Goal: Register for event/course

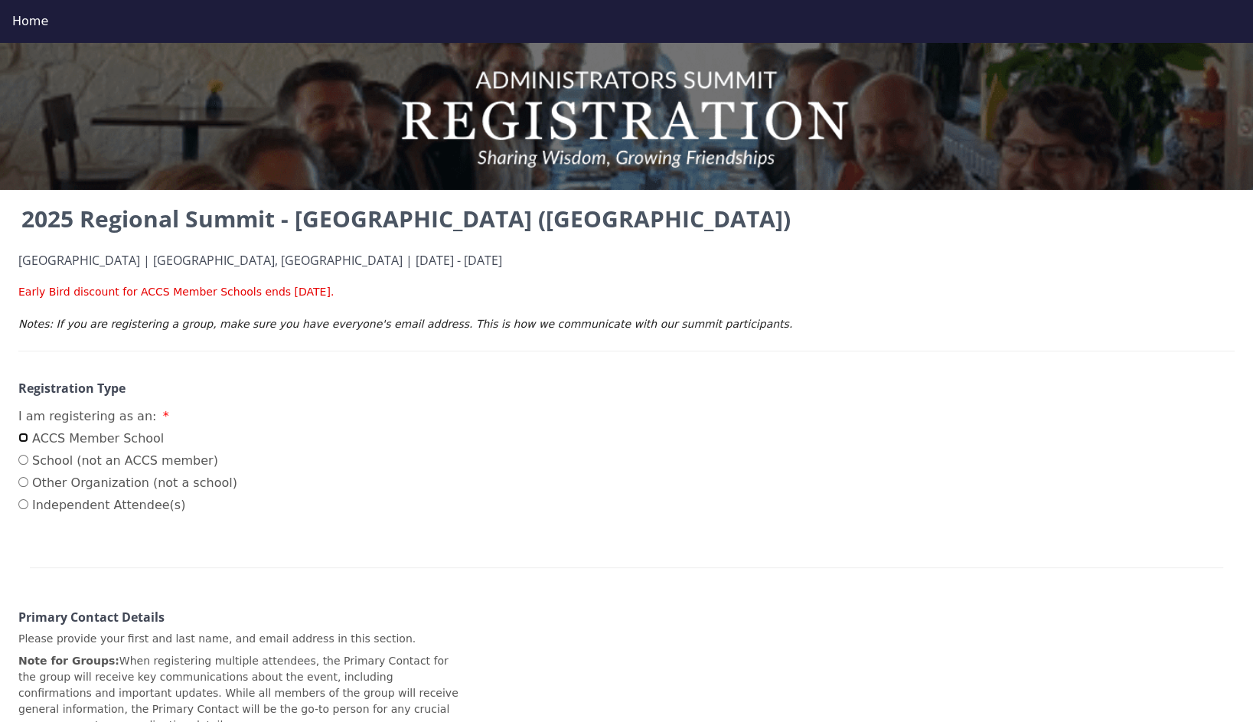
click at [26, 438] on input "ACCS Member School" at bounding box center [23, 437] width 10 height 10
radio input "true"
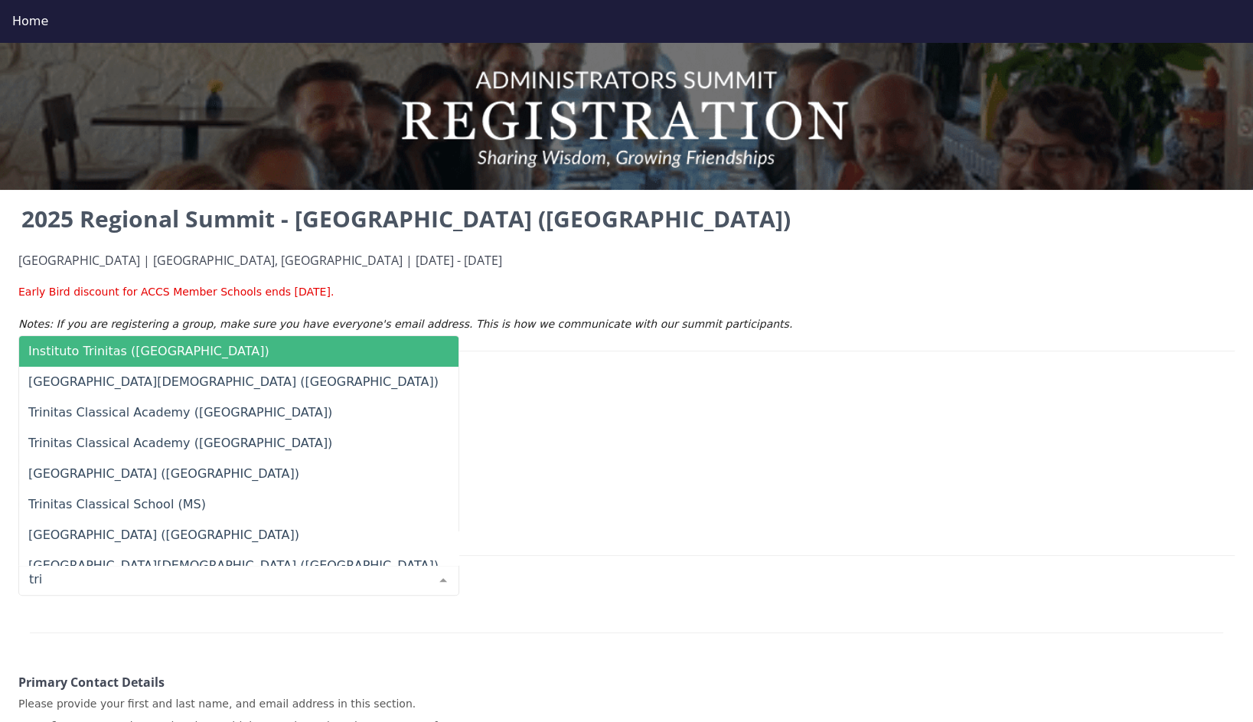
type input "trin"
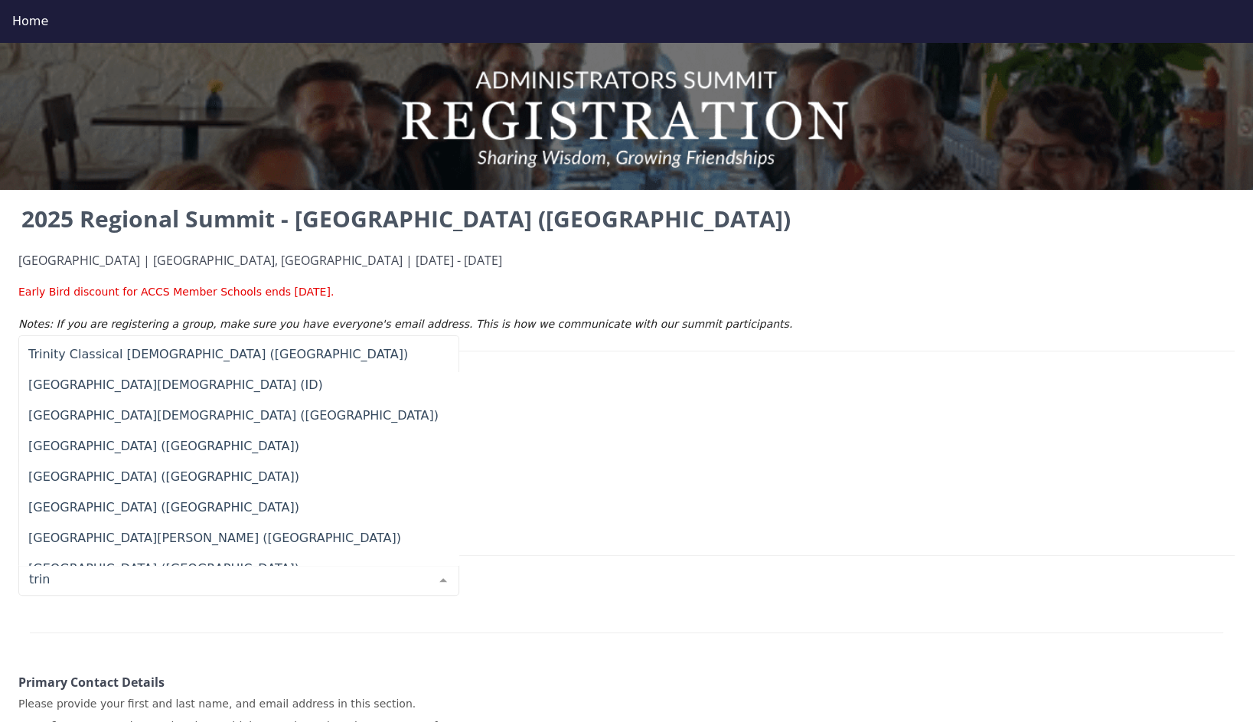
scroll to position [566, 0]
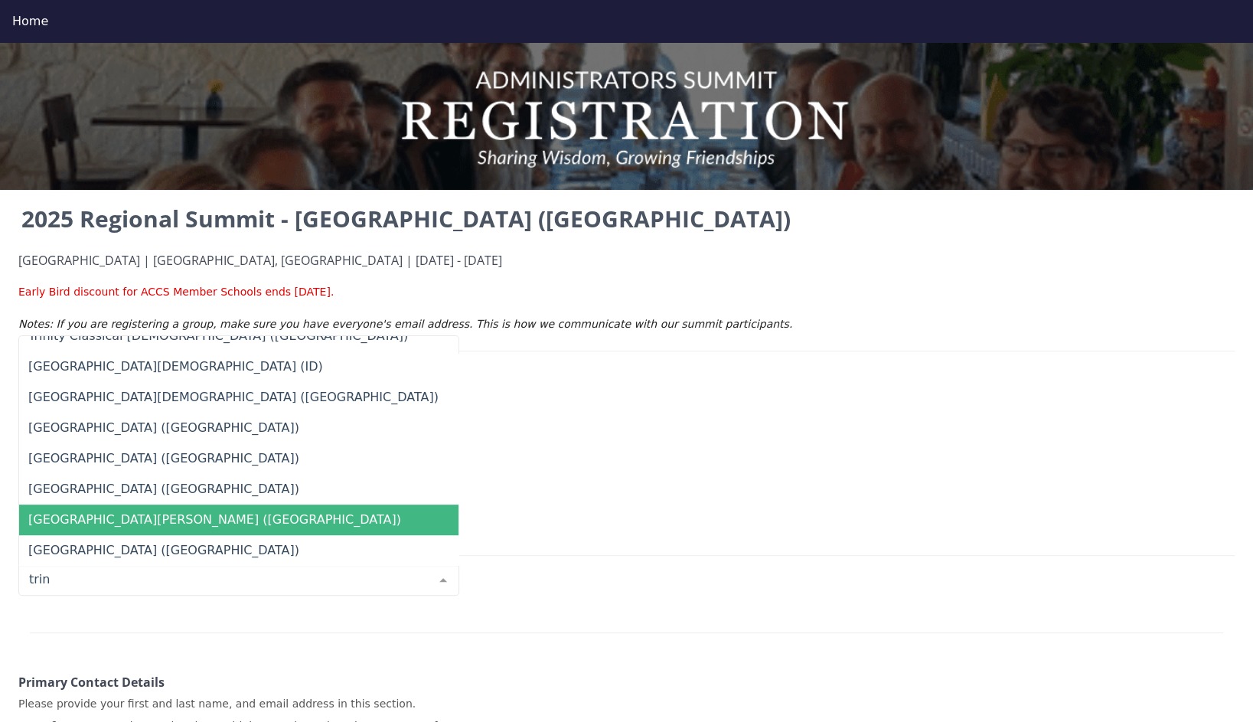
click at [246, 510] on span "[GEOGRAPHIC_DATA][PERSON_NAME] ([GEOGRAPHIC_DATA])" at bounding box center [238, 519] width 439 height 31
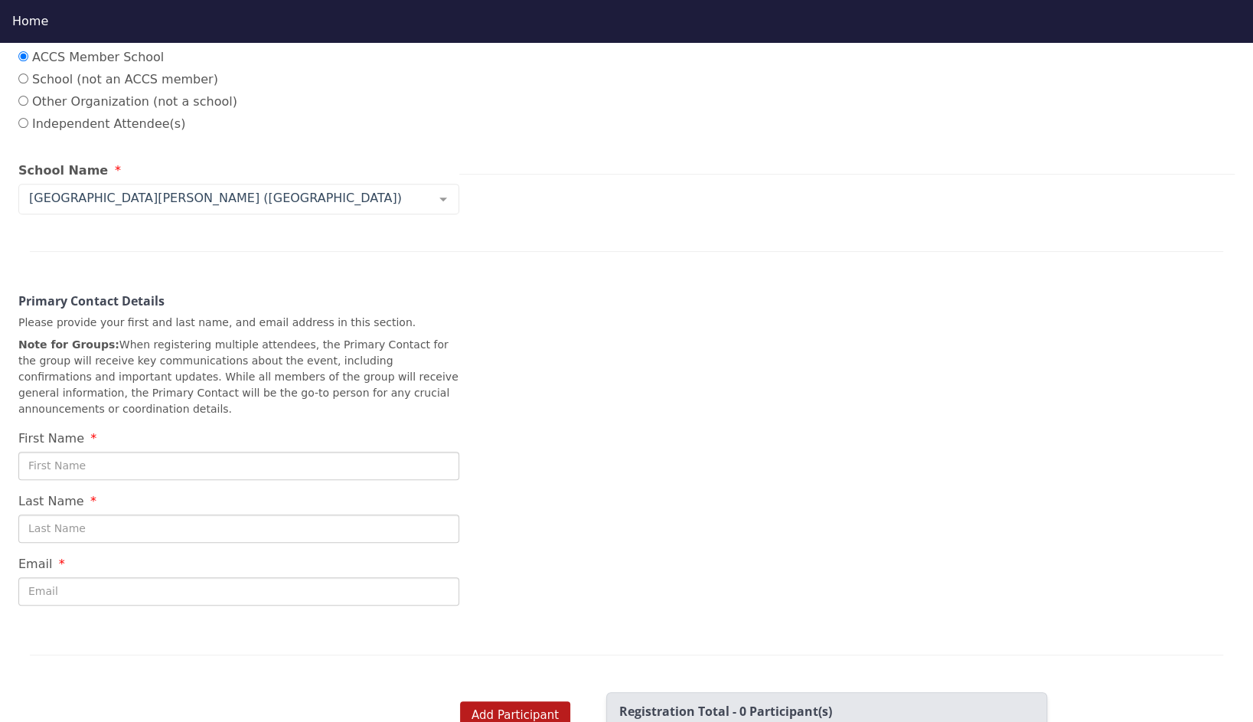
scroll to position [406, 0]
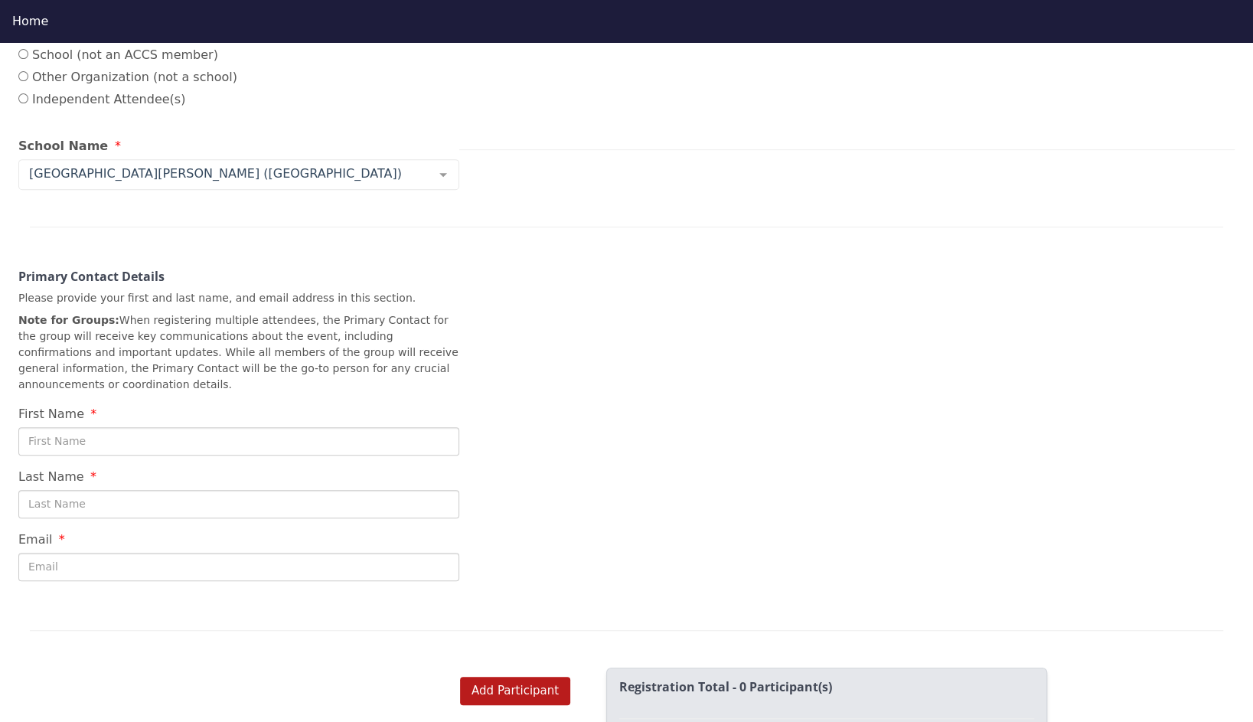
click at [314, 427] on input "First Name" at bounding box center [238, 441] width 441 height 28
type input "Alyssa"
click at [75, 492] on input "Last Name" at bounding box center [238, 504] width 441 height 28
type input "[PERSON_NAME]"
click at [559, 511] on div "2025 Regional Summit - [GEOGRAPHIC_DATA] ([GEOGRAPHIC_DATA]) [GEOGRAPHIC_DATA] …" at bounding box center [626, 219] width 1253 height 846
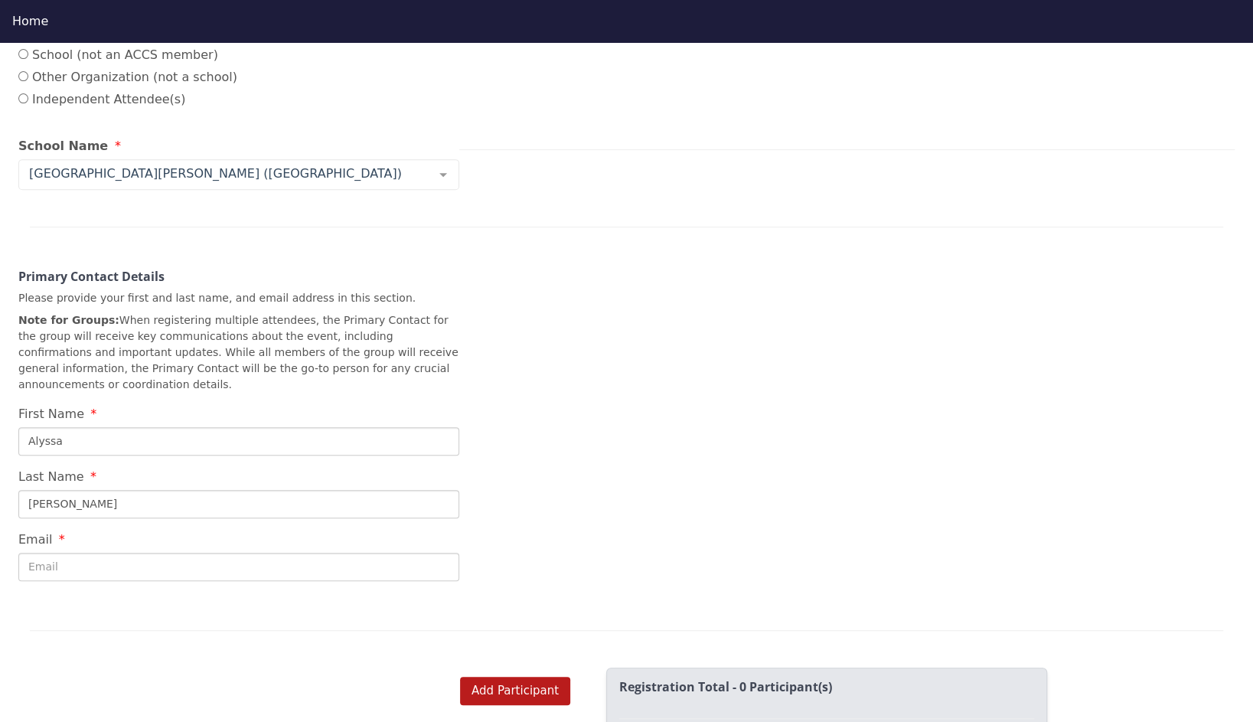
click at [154, 553] on input "Email" at bounding box center [238, 567] width 441 height 28
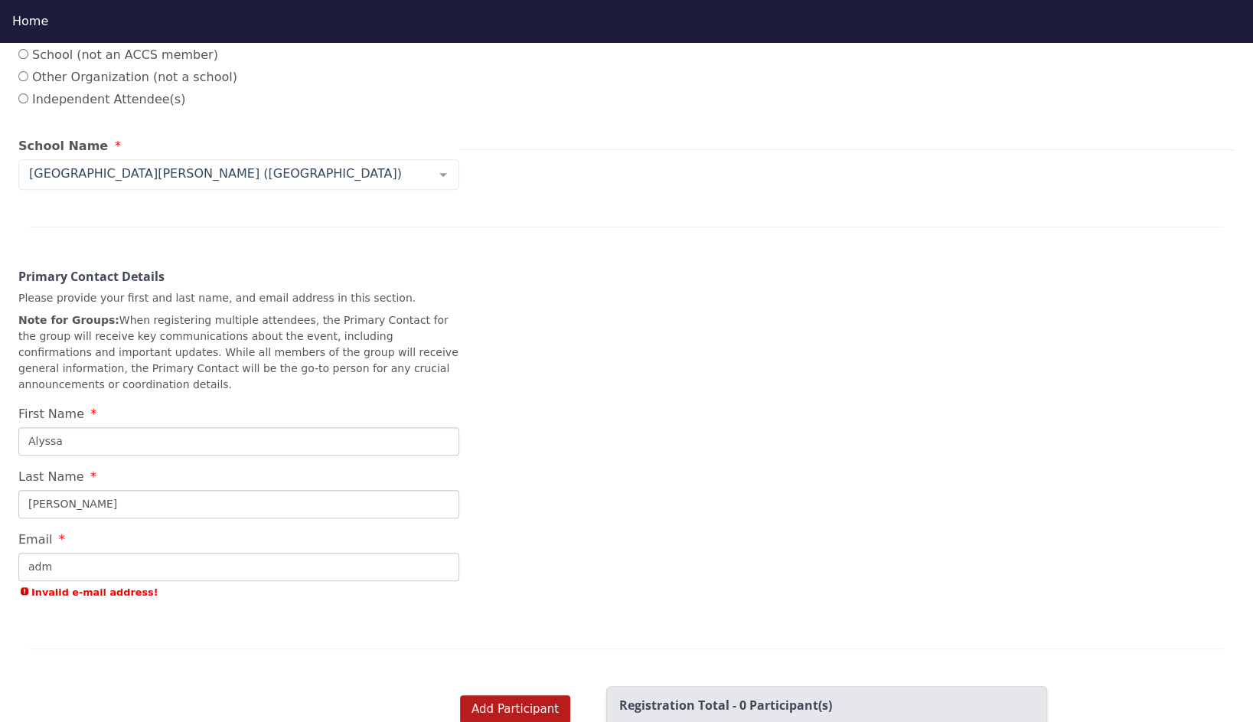
type input "[EMAIL_ADDRESS][DOMAIN_NAME]"
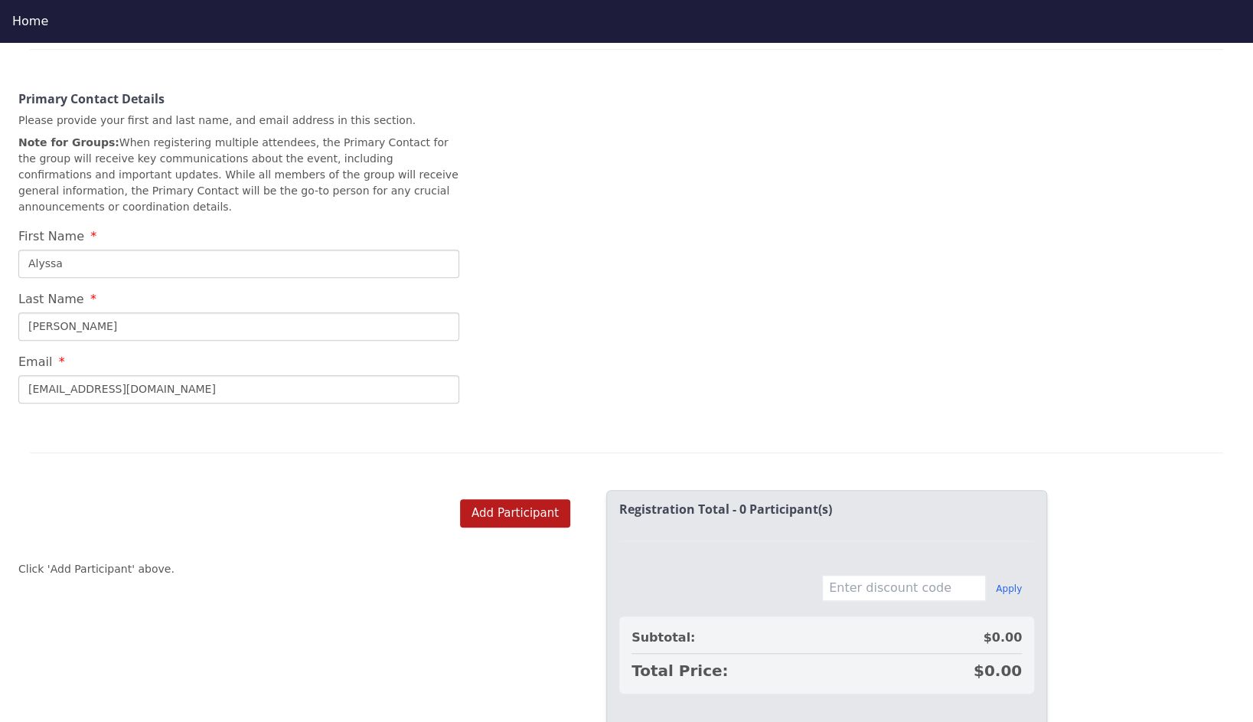
scroll to position [629, 0]
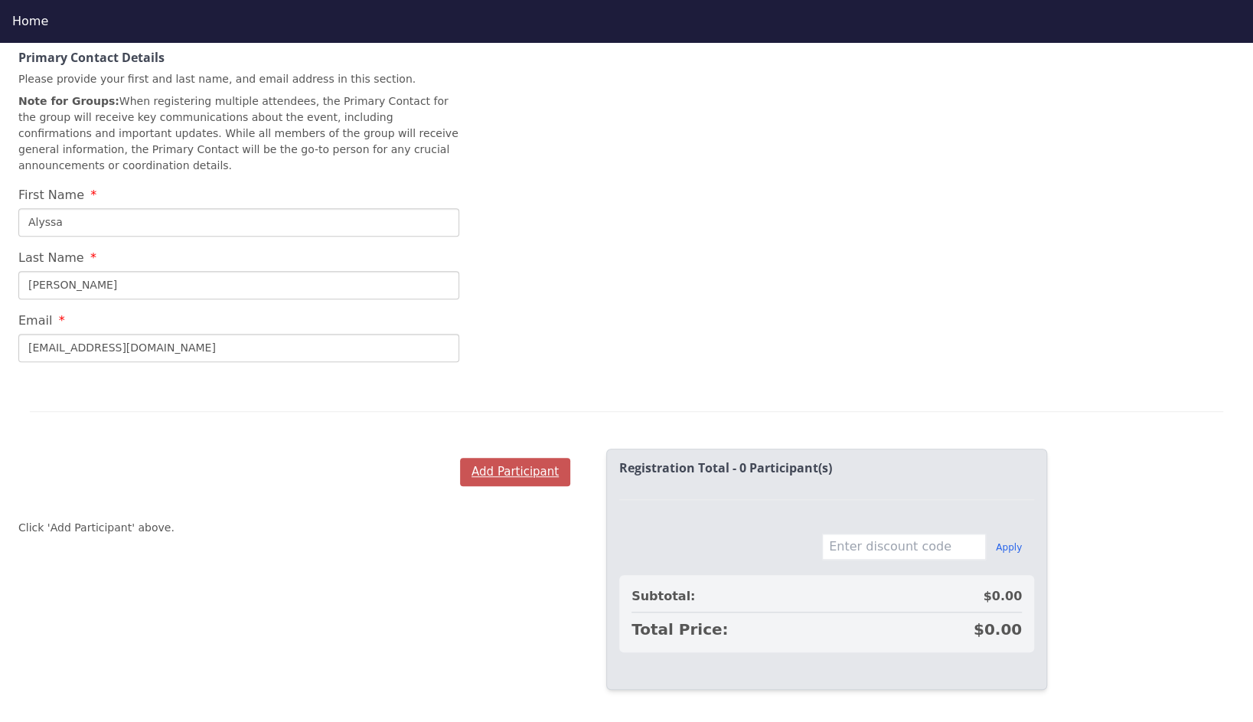
click at [491, 458] on button "Add Participant" at bounding box center [515, 472] width 110 height 28
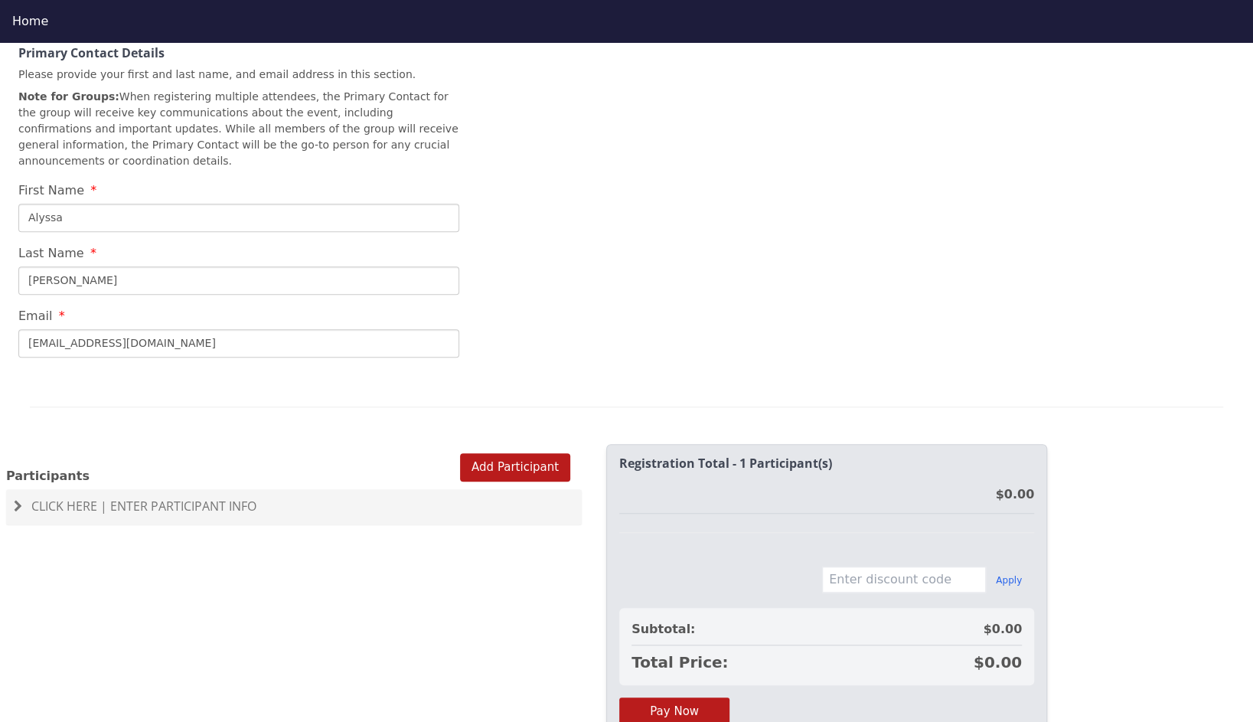
click at [80, 497] on span "Click Here | Enter Participant Info" at bounding box center [143, 505] width 225 height 17
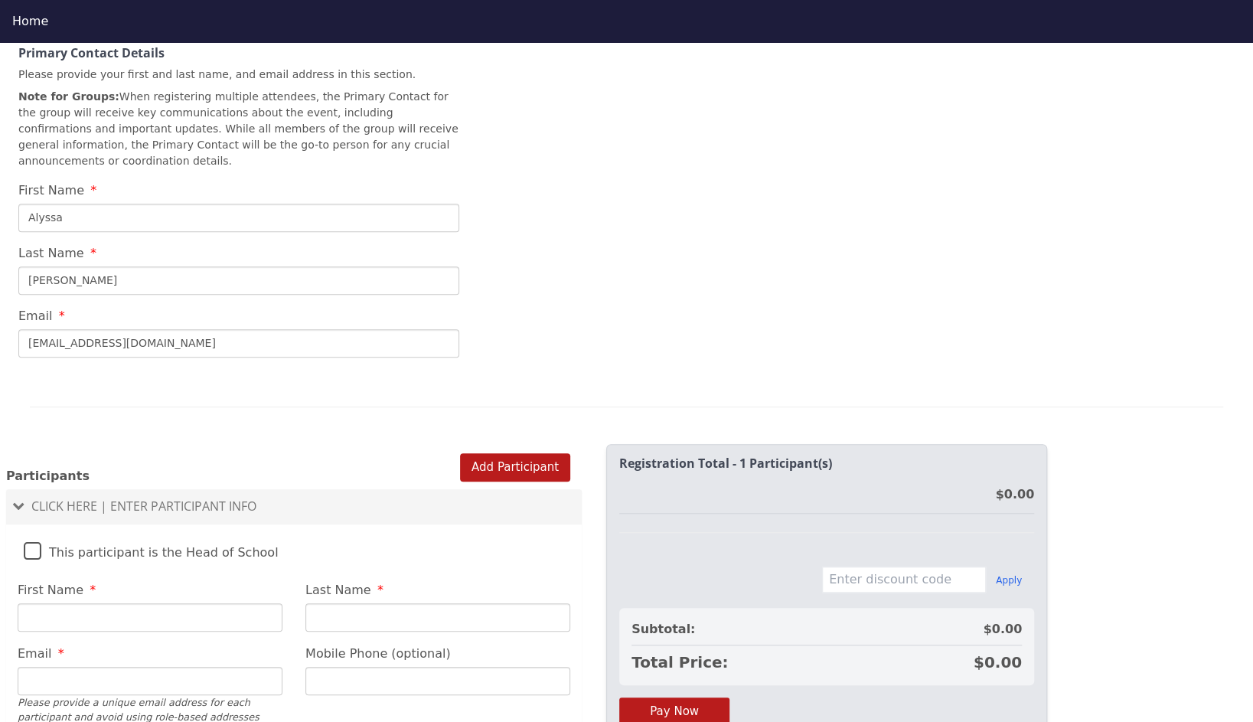
click at [29, 536] on label "This participant is the Head of School" at bounding box center [151, 548] width 255 height 33
click at [0, 0] on input "This participant is the Head of School" at bounding box center [0, 0] width 0 height 0
click at [53, 603] on input "First Name" at bounding box center [150, 617] width 265 height 28
type input "Alyssa"
click at [377, 607] on input "Last Name" at bounding box center [437, 617] width 265 height 28
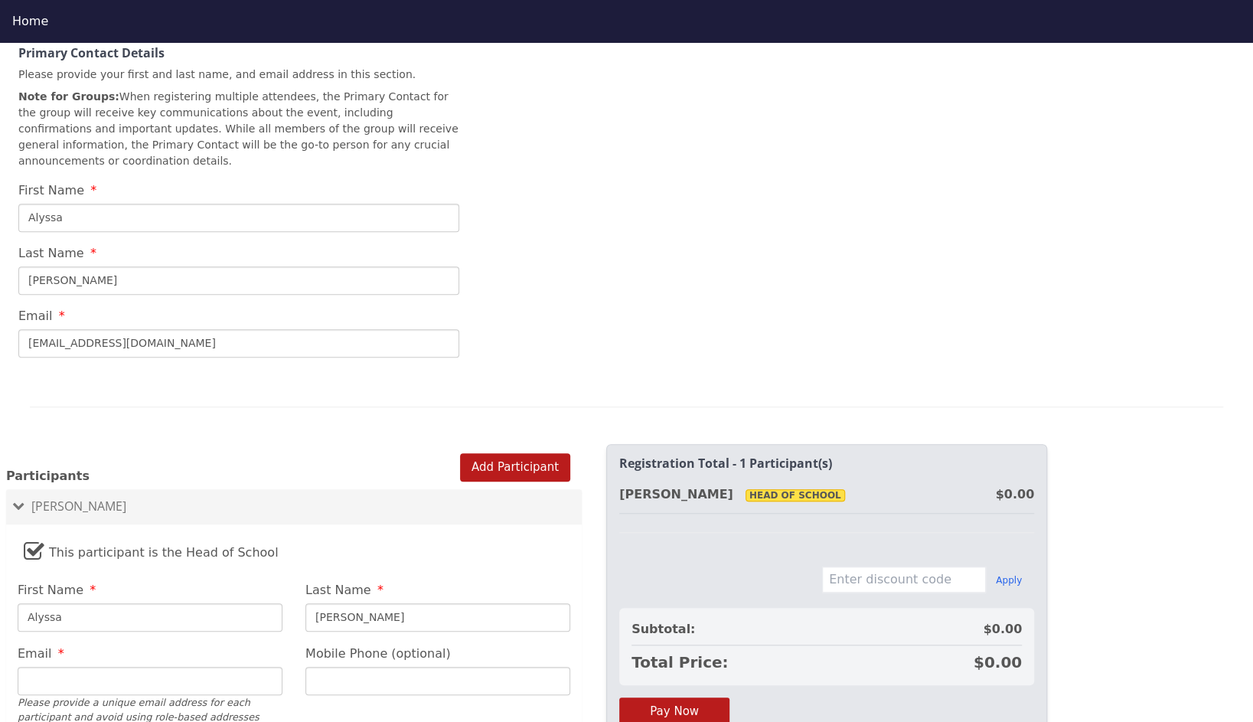
scroll to position [810, 0]
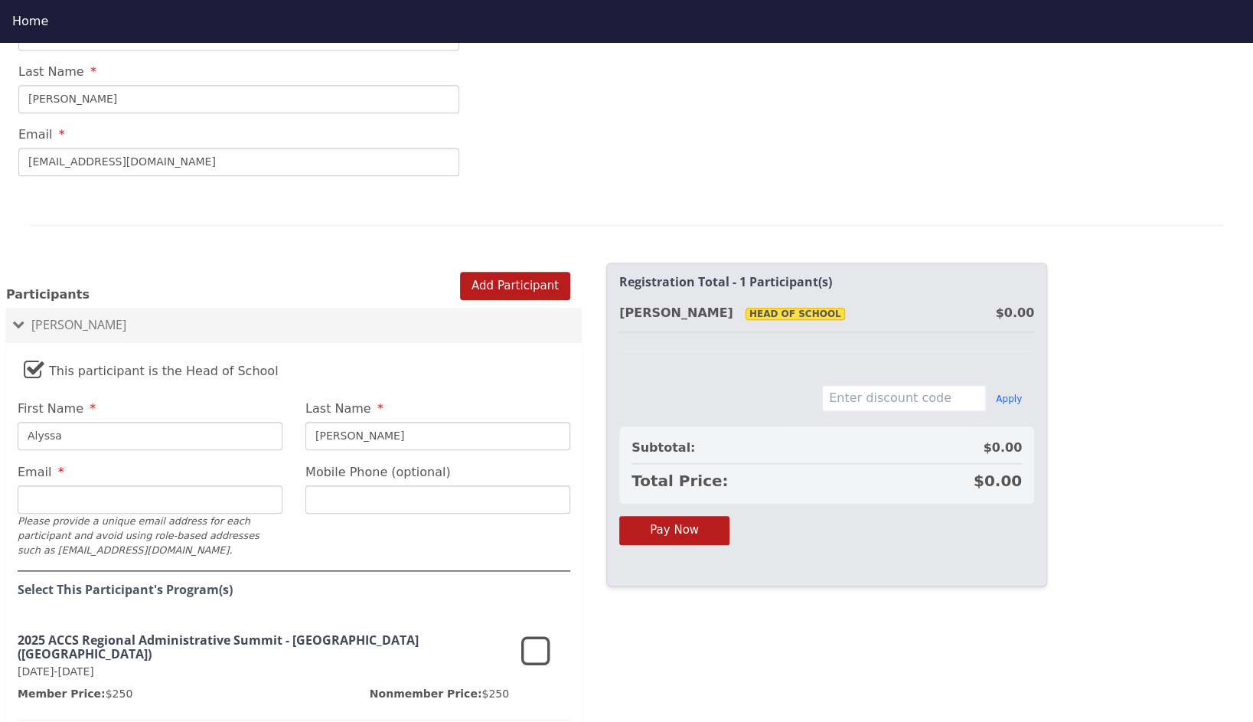
type input "[PERSON_NAME]"
click at [217, 485] on input "Email" at bounding box center [150, 499] width 265 height 28
type input "[EMAIL_ADDRESS][DOMAIN_NAME]"
type input "[PHONE_NUMBER]"
click at [542, 634] on icon at bounding box center [535, 652] width 29 height 37
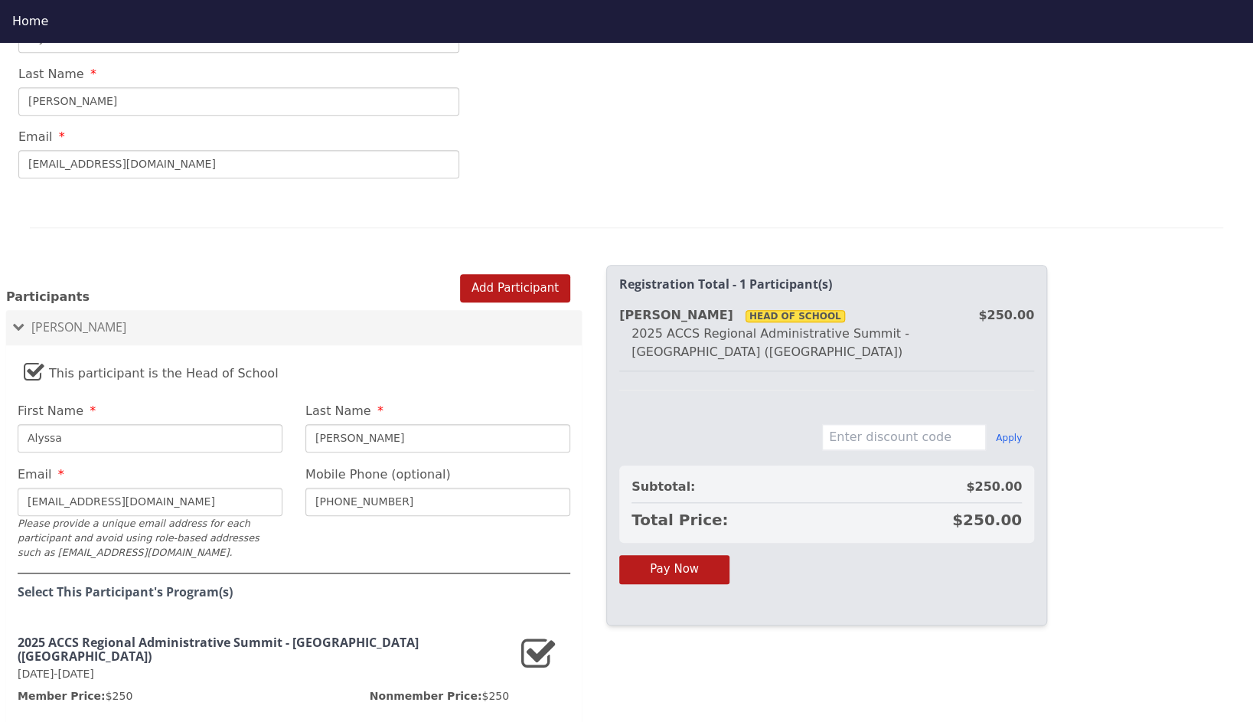
scroll to position [905, 0]
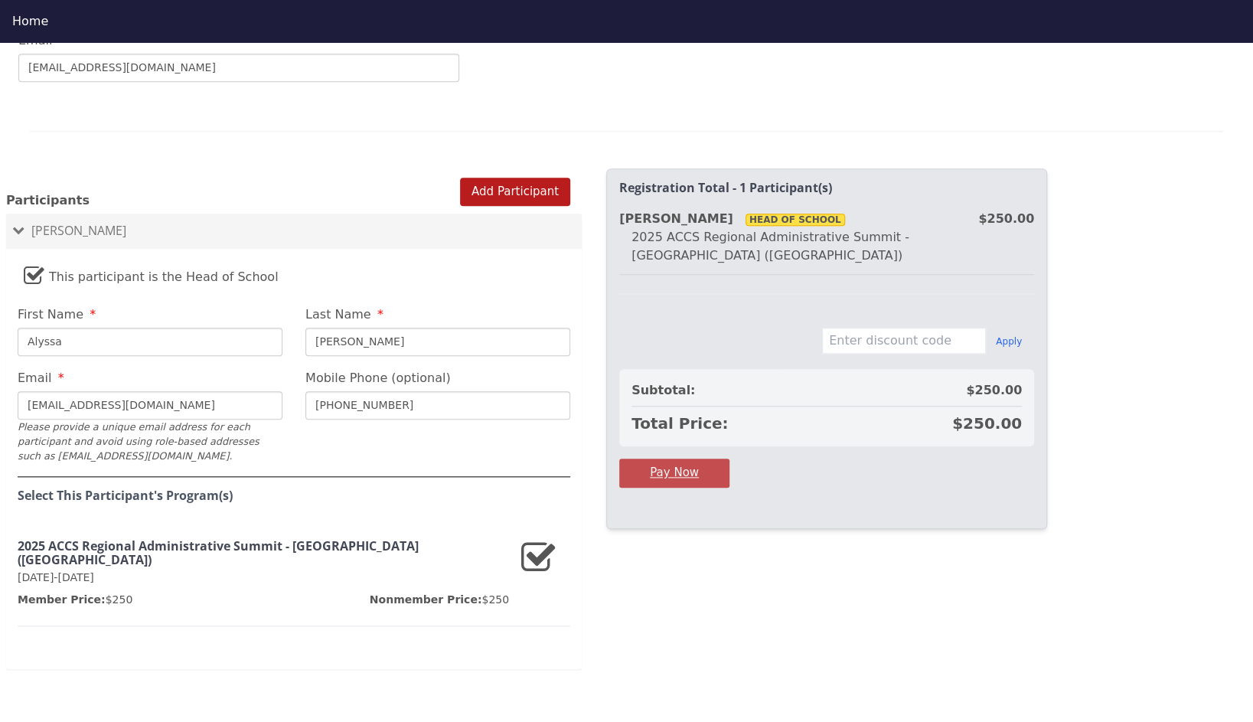
click at [681, 458] on button "Pay Now" at bounding box center [674, 472] width 110 height 28
